Goal: Check status

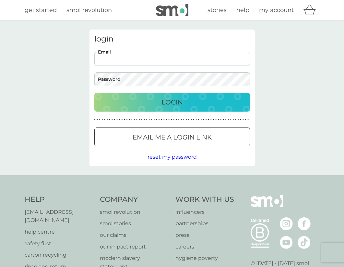
click at [200, 62] on input "Email" at bounding box center [172, 59] width 156 height 14
type input "[EMAIL_ADDRESS][DOMAIN_NAME]"
click at [119, 102] on div "Login" at bounding box center [172, 102] width 143 height 10
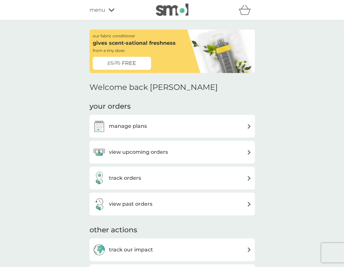
click at [139, 177] on h3 "track orders" at bounding box center [125, 178] width 32 height 8
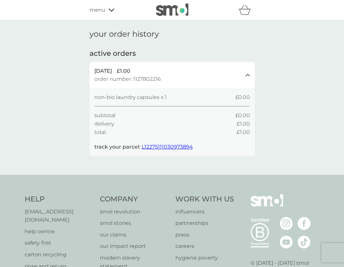
click at [170, 147] on span "L12275111030973894" at bounding box center [167, 147] width 51 height 6
